Goal: Information Seeking & Learning: Learn about a topic

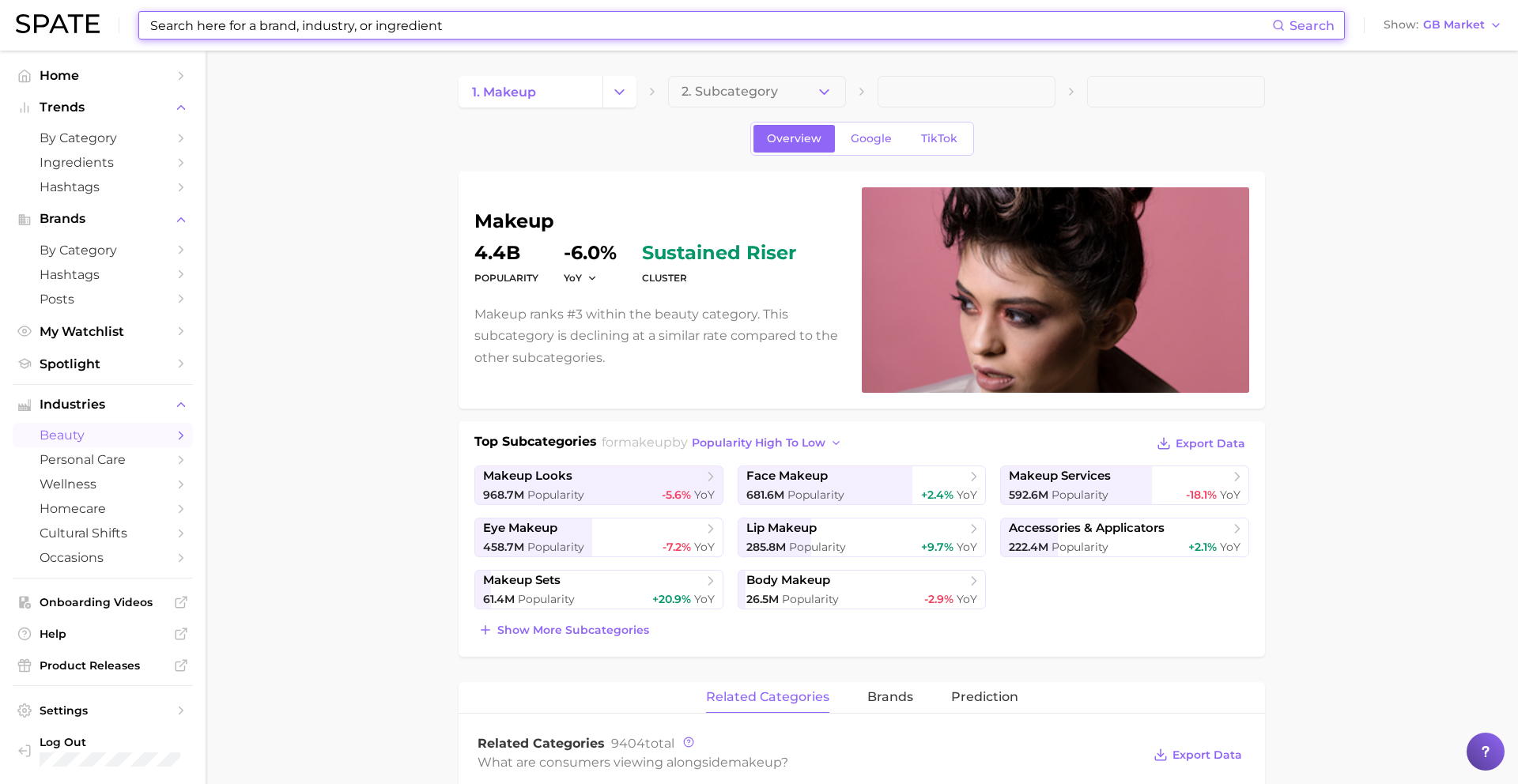
scroll to position [650, 0]
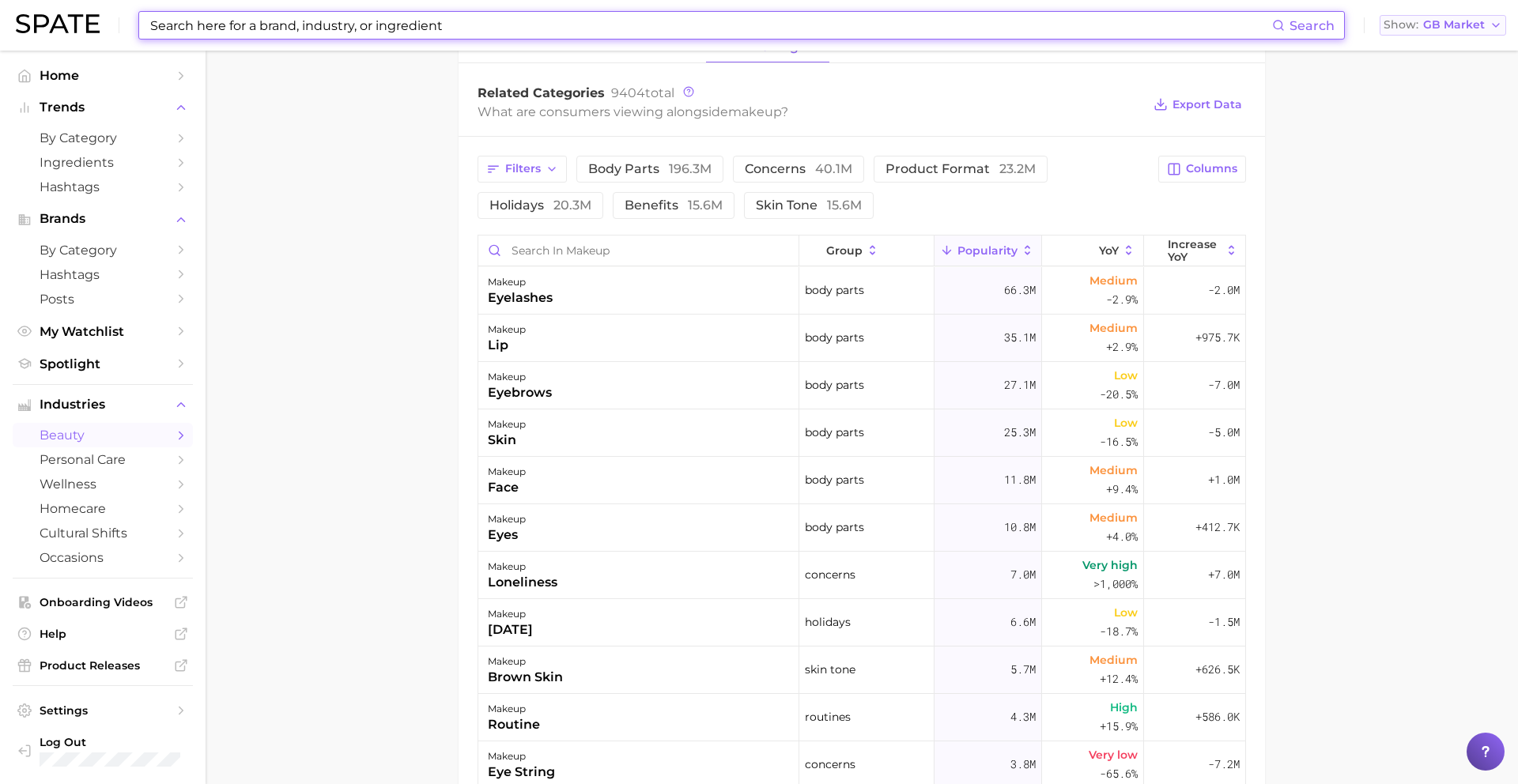
click at [1446, 27] on span "GB Market" at bounding box center [1454, 25] width 62 height 9
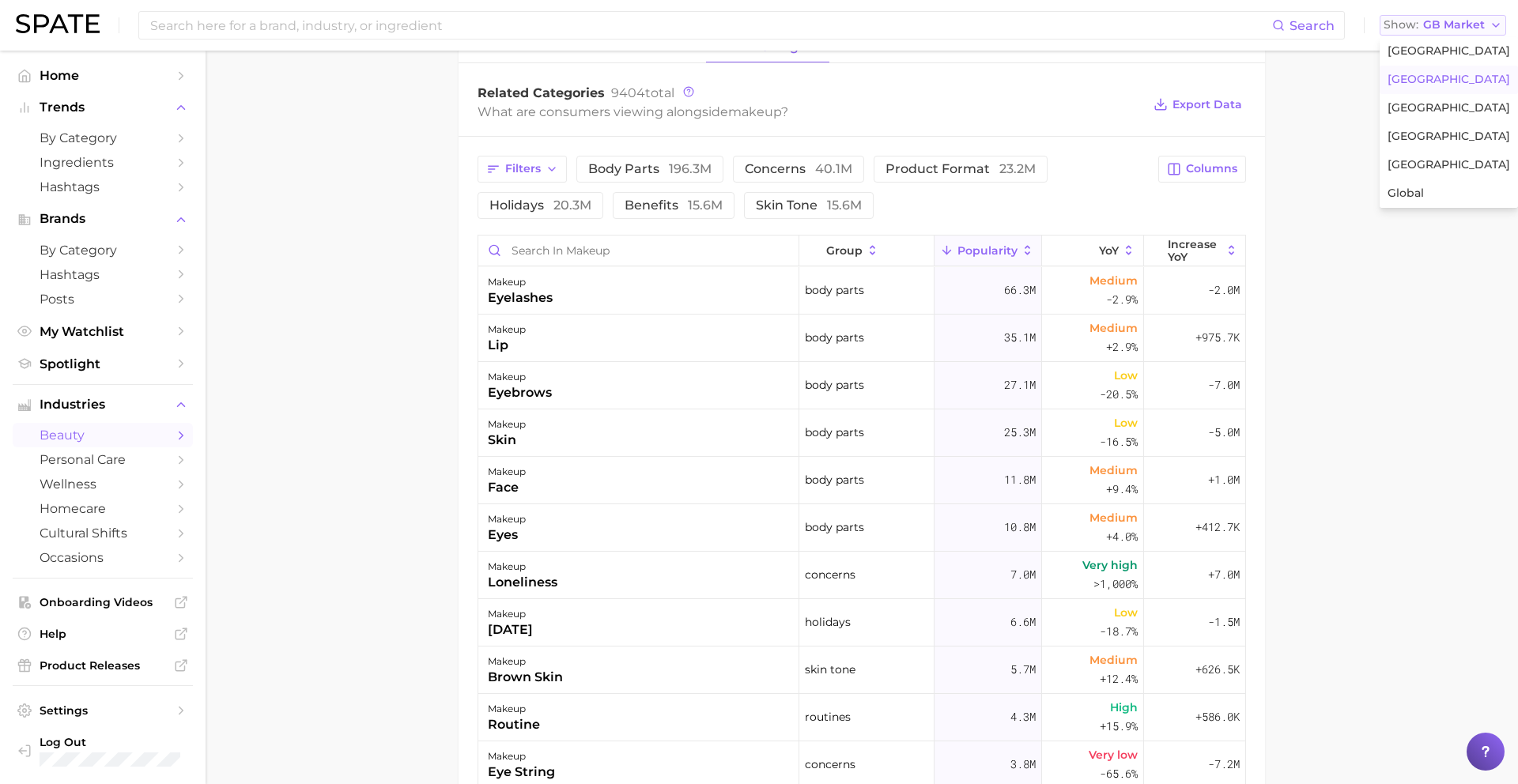
click at [1446, 27] on span "GB Market" at bounding box center [1454, 25] width 62 height 9
click at [397, 24] on input at bounding box center [711, 25] width 1124 height 27
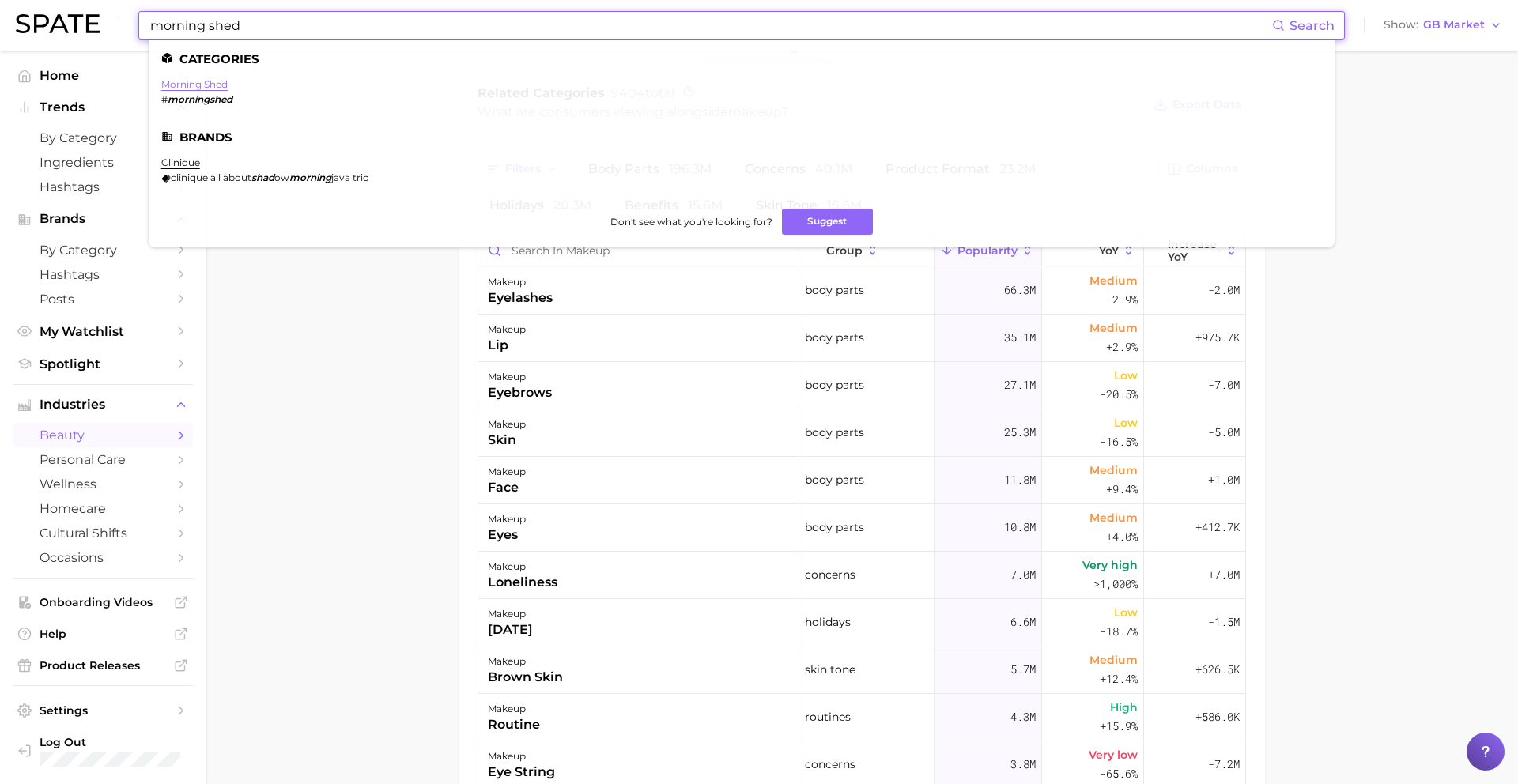
type input "morning shed"
click at [189, 82] on link "morning shed" at bounding box center [194, 84] width 66 height 12
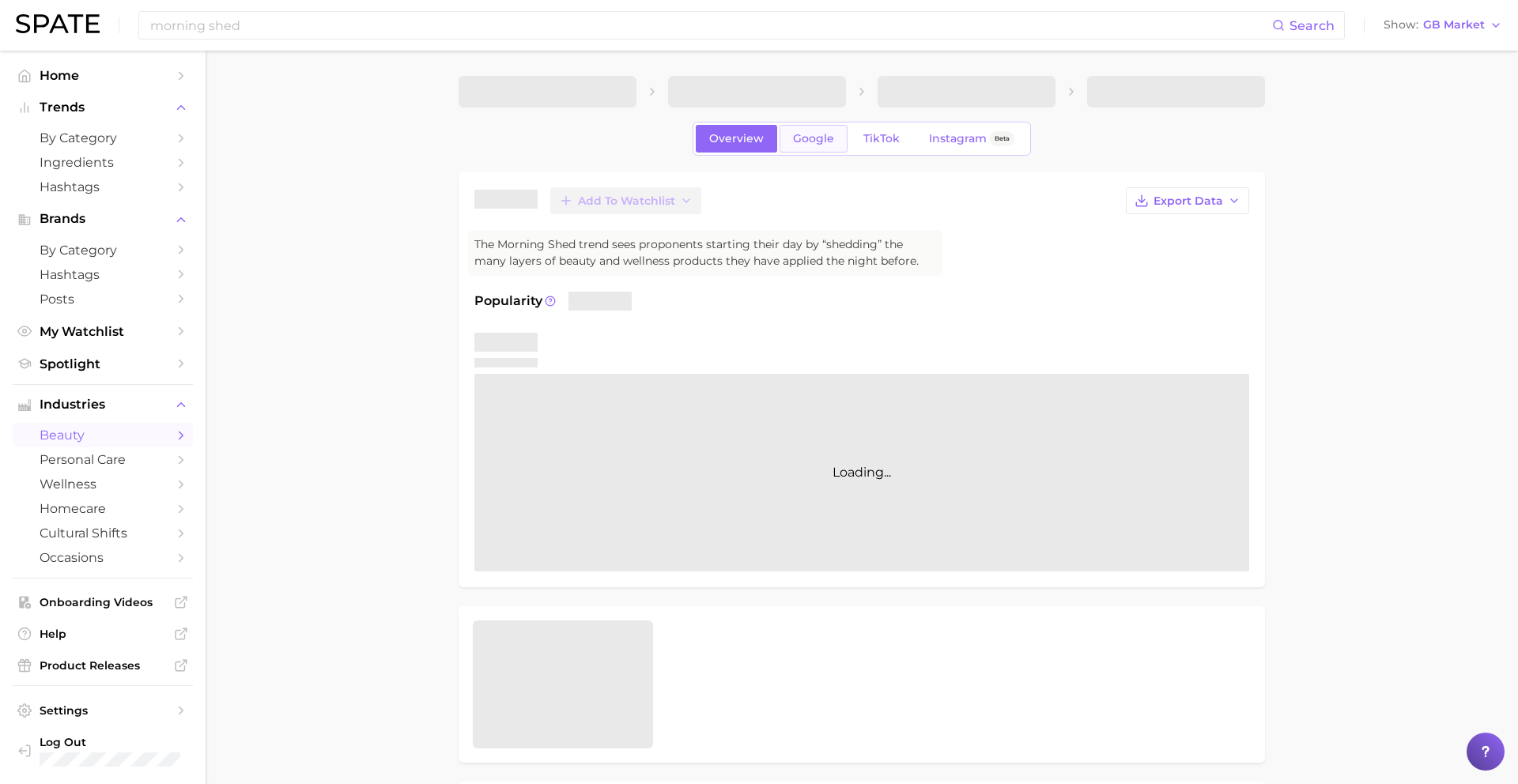
click at [848, 145] on link "Google" at bounding box center [813, 138] width 68 height 27
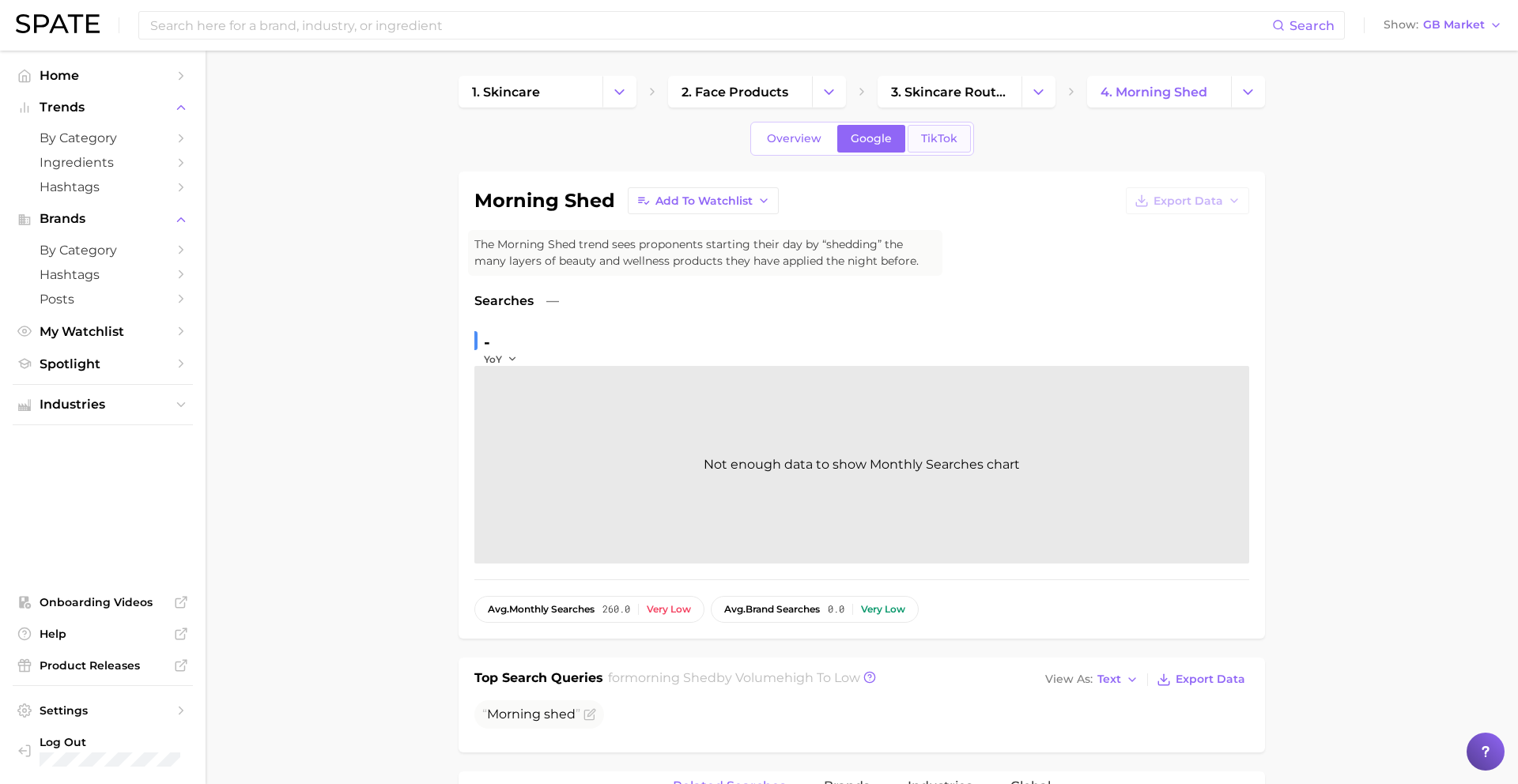
click at [936, 125] on link "TikTok" at bounding box center [939, 138] width 64 height 27
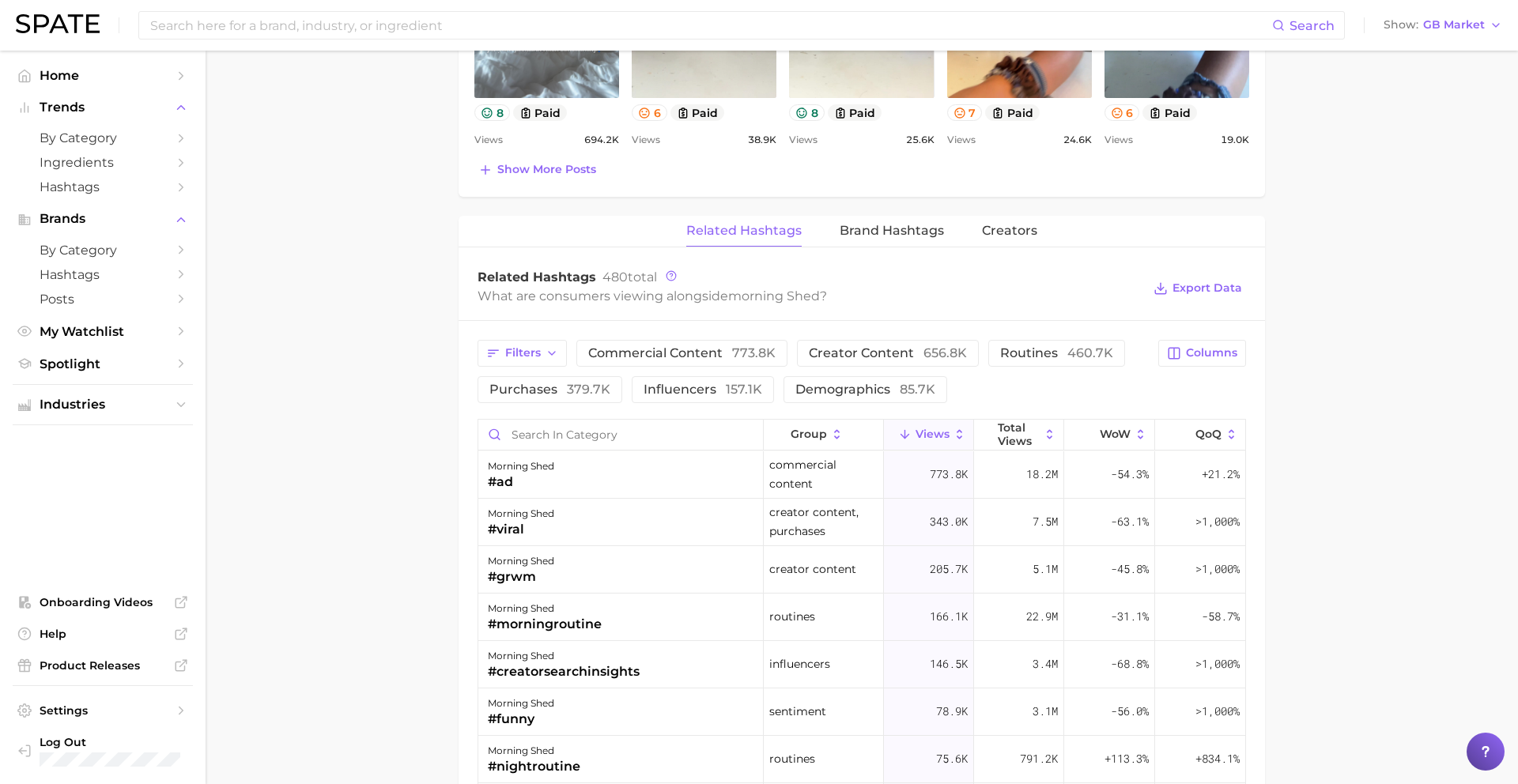
scroll to position [1069, 0]
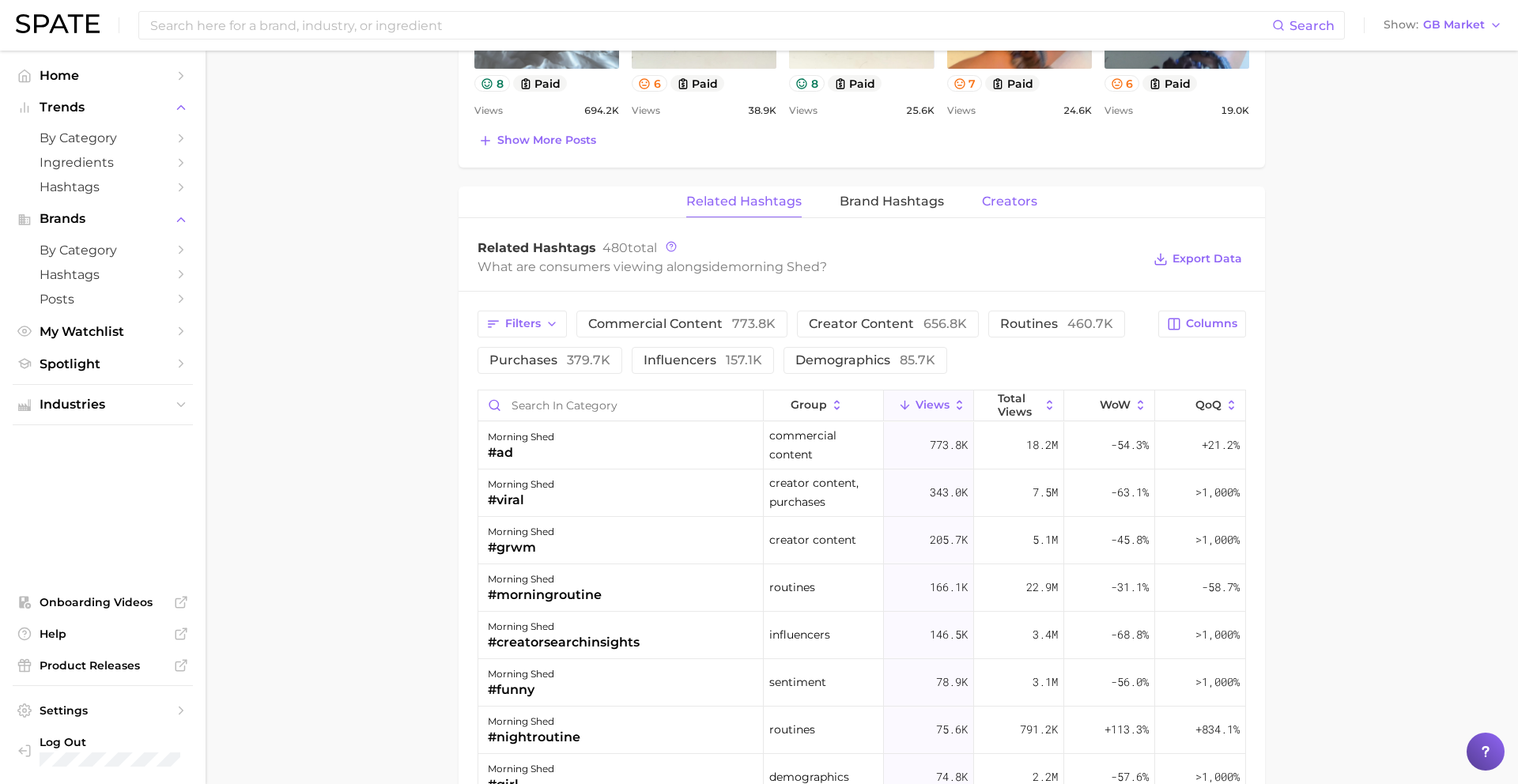
click at [987, 204] on span "Creators" at bounding box center [1009, 201] width 55 height 14
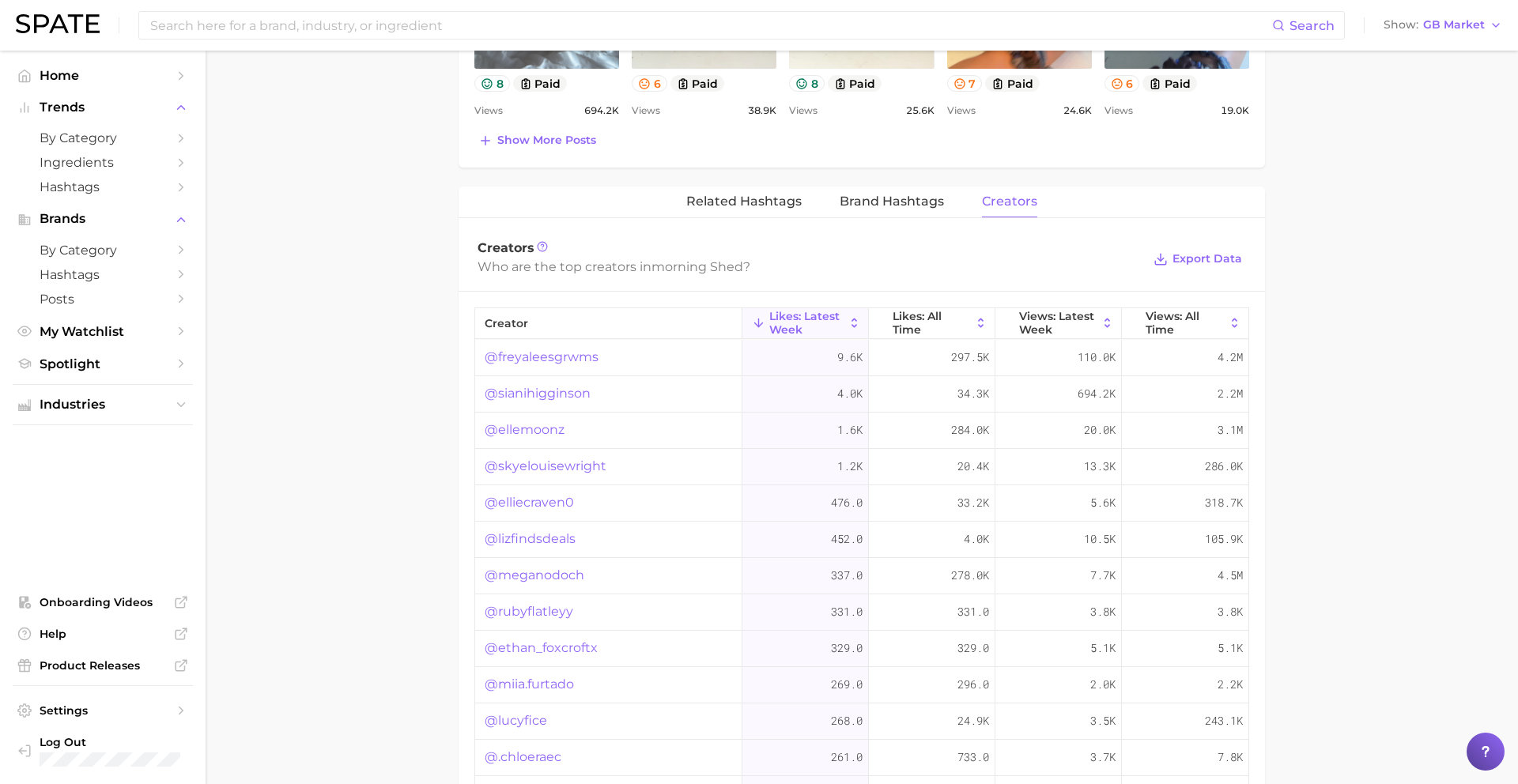
click at [561, 359] on link "@freyaleesgrwms" at bounding box center [541, 357] width 114 height 19
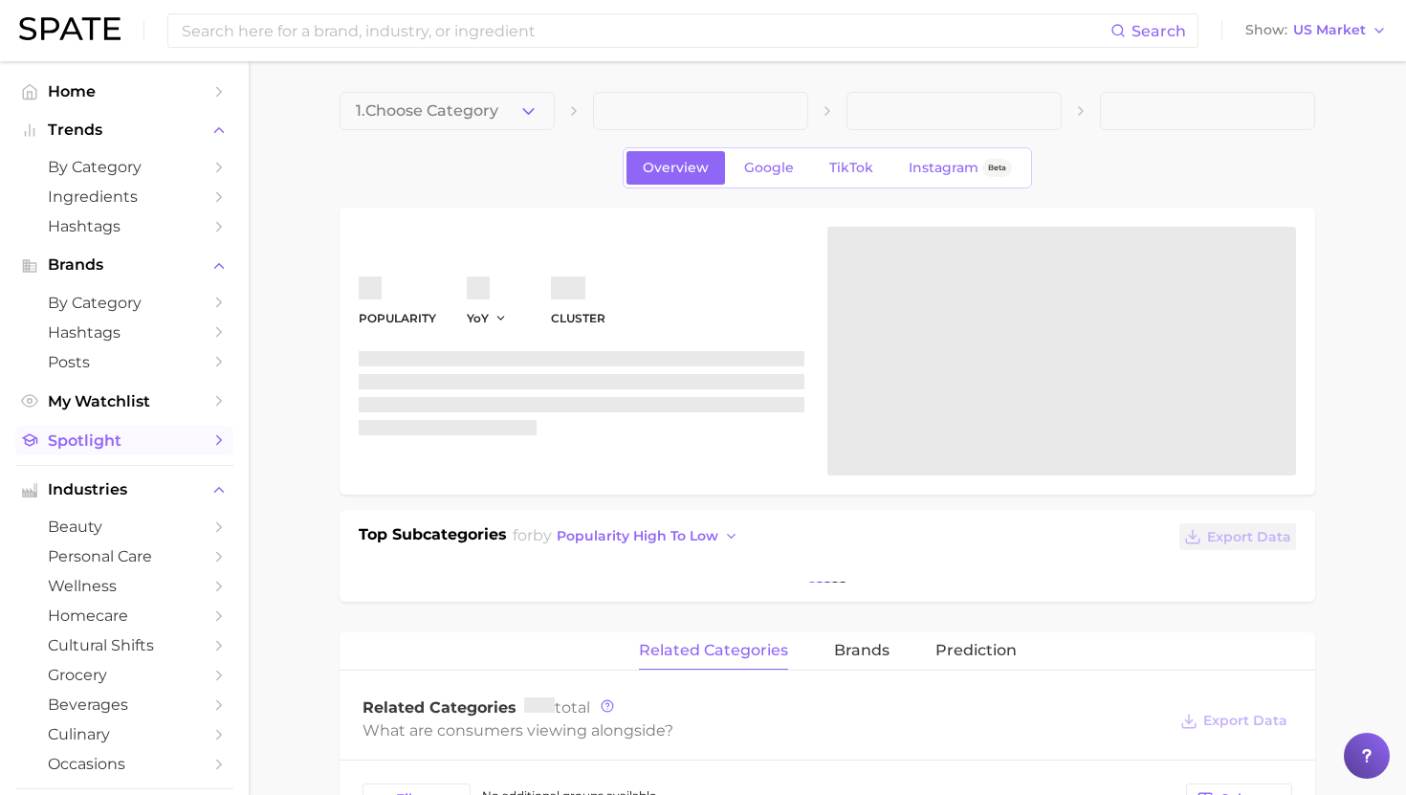
click at [105, 440] on span "Spotlight" at bounding box center [124, 440] width 153 height 18
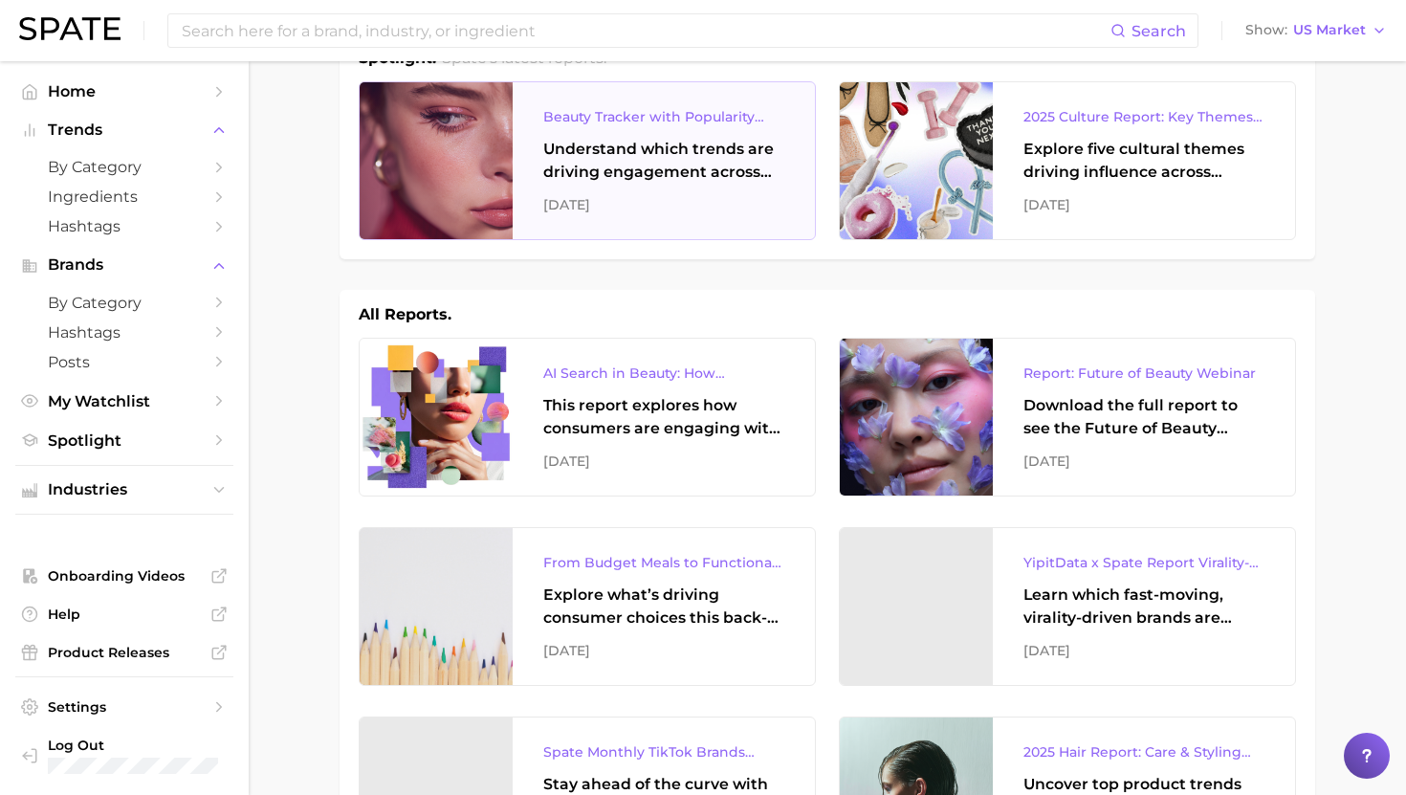
scroll to position [62, 0]
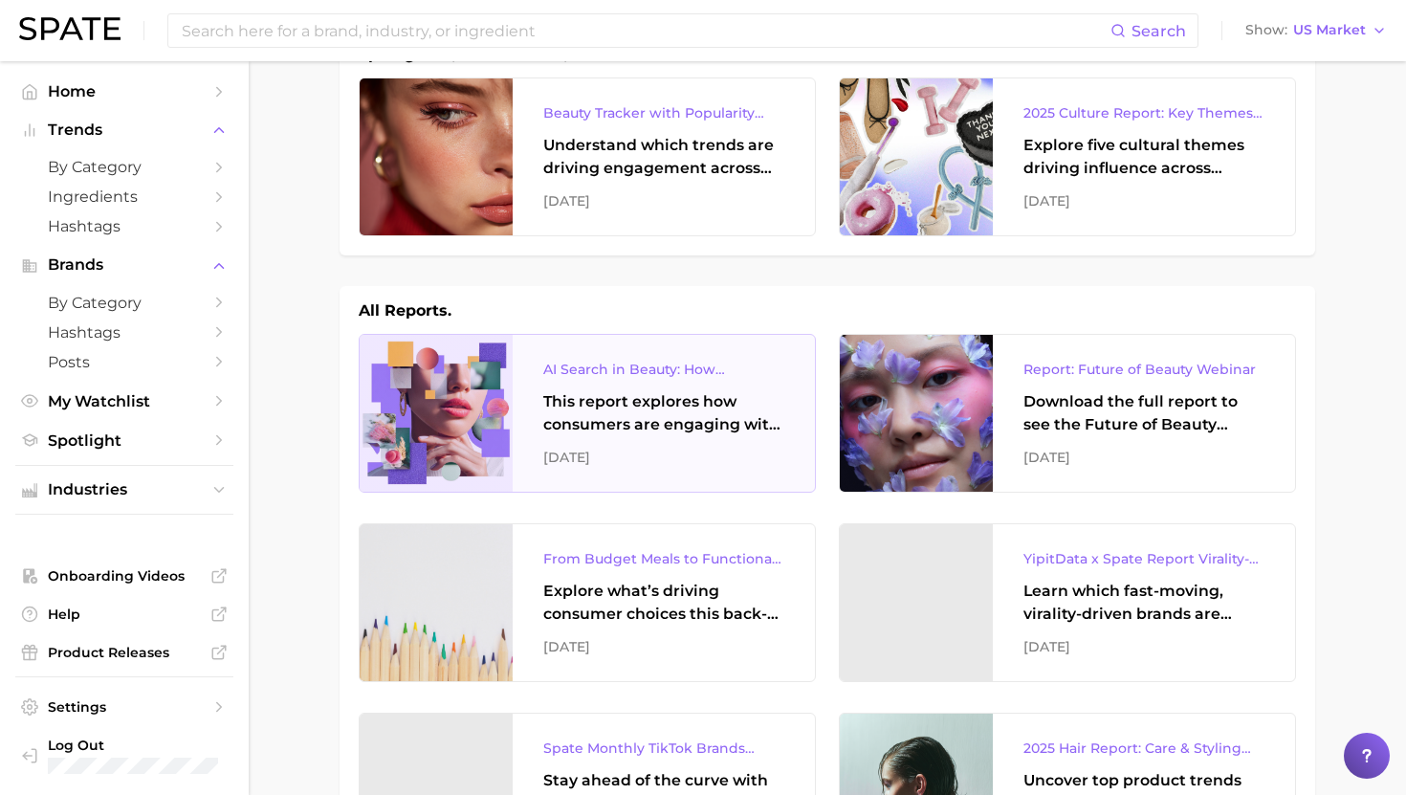
click at [634, 442] on div "AI Search in Beauty: How Consumers Are Using ChatGPT vs. Google Search This rep…" at bounding box center [664, 413] width 302 height 157
